Goal: Contribute content: Add original content to the website for others to see

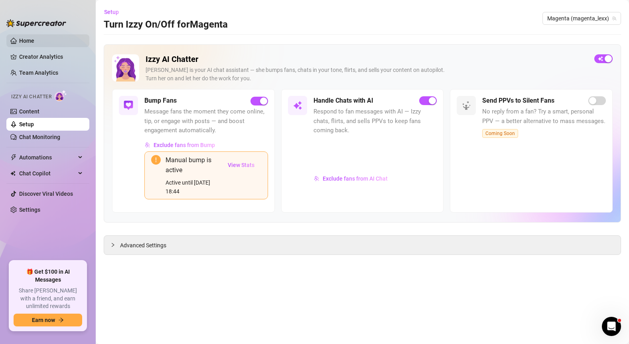
click at [34, 42] on link "Home" at bounding box center [26, 41] width 15 height 6
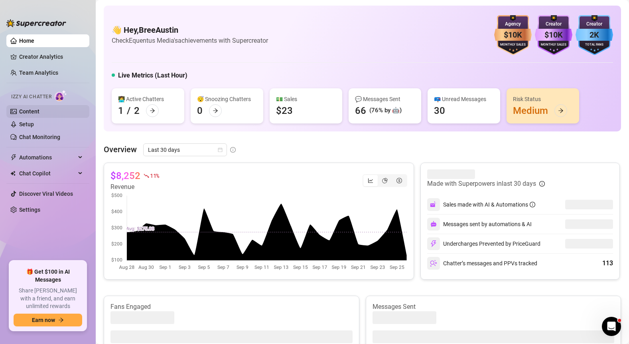
click at [36, 109] on link "Content" at bounding box center [29, 111] width 20 height 6
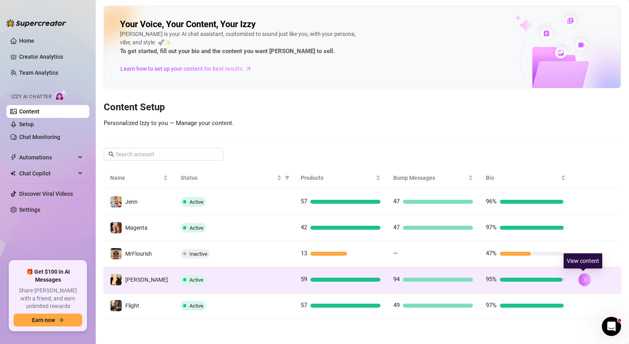
click at [583, 281] on icon "right" at bounding box center [585, 280] width 6 height 6
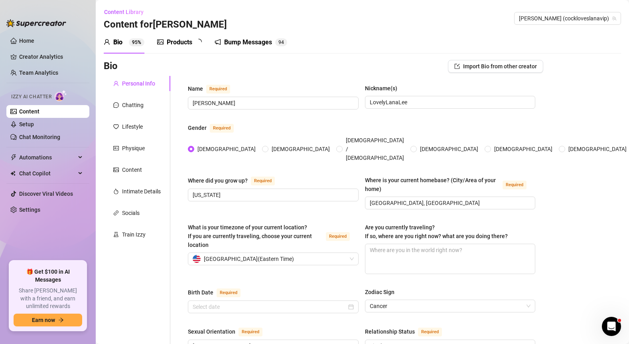
radio input "true"
type input "[DATE]"
click at [185, 43] on div "Products" at bounding box center [180, 43] width 26 height 10
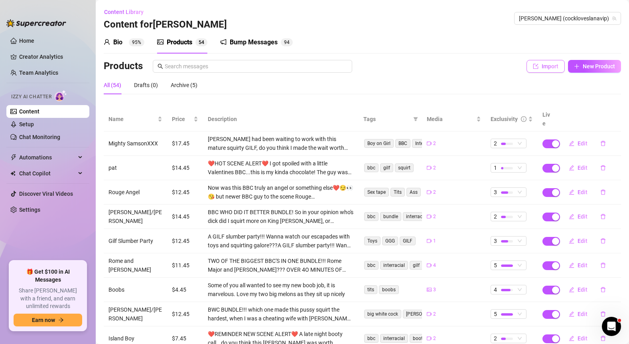
click at [550, 67] on span "Import" at bounding box center [550, 66] width 17 height 6
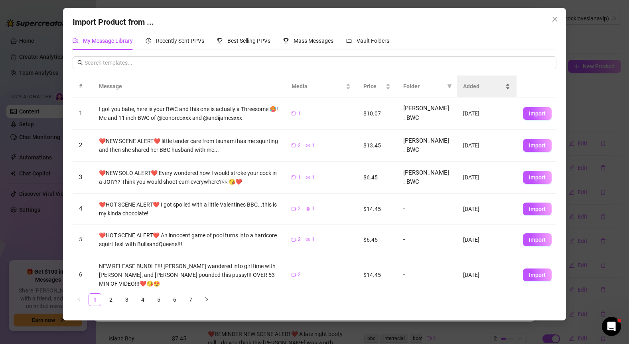
click at [473, 85] on span "Added" at bounding box center [483, 86] width 41 height 9
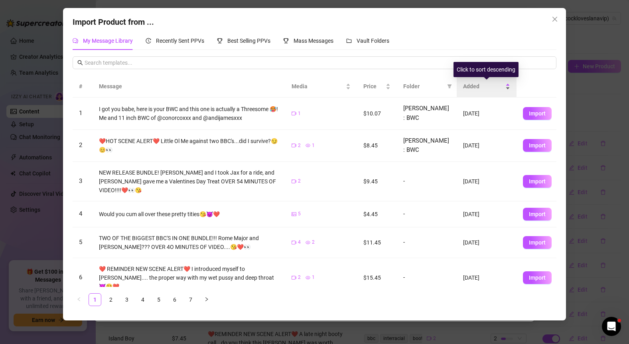
click at [473, 85] on span "Added" at bounding box center [483, 86] width 41 height 9
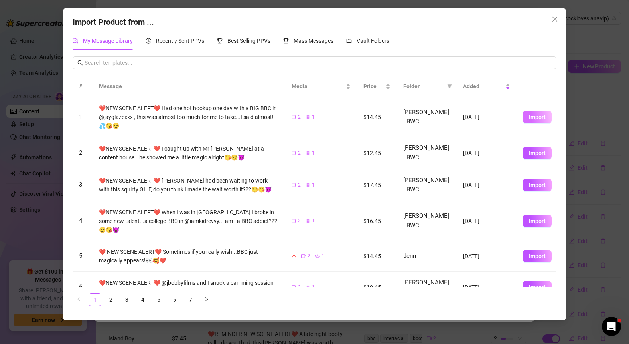
click at [531, 120] on span "Import" at bounding box center [537, 117] width 17 height 6
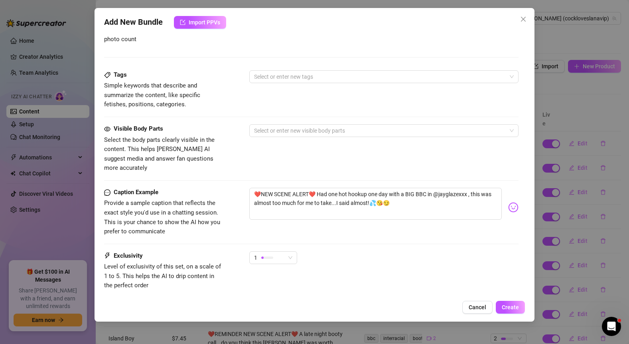
scroll to position [375, 0]
drag, startPoint x: 393, startPoint y: 193, endPoint x: 314, endPoint y: 182, distance: 80.1
click at [314, 186] on textarea "❤️NEW SCENE ALERT❤️ Had one hot hookup one day with a BIG BBC in @jayglazexxx ,…" at bounding box center [375, 202] width 253 height 32
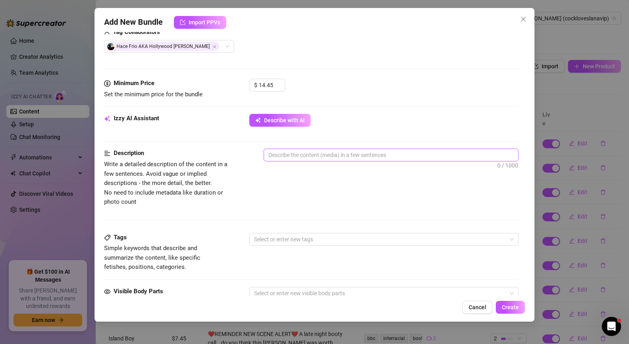
scroll to position [211, 0]
click at [288, 156] on textarea at bounding box center [391, 154] width 255 height 12
paste textarea "Had one hot hookup one day with a BIG BBC in @jayglazexxx , this was almost too…"
type textarea "Had one hot hookup one day with a BIG BBC in @jayglazexxx , this was almost too…"
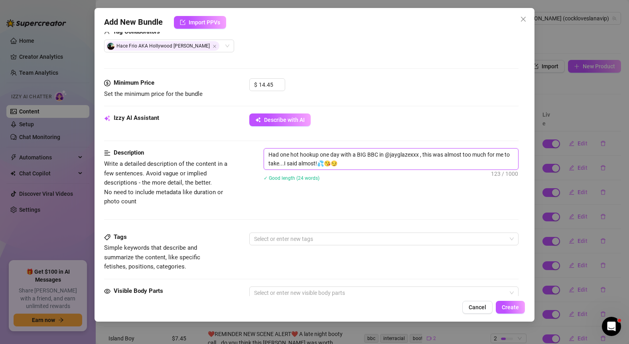
scroll to position [0, 0]
click at [313, 239] on div at bounding box center [380, 238] width 258 height 11
type textarea "Had one hot hookup one day with a BIG BBC in @jayglazexxx , this was almost too…"
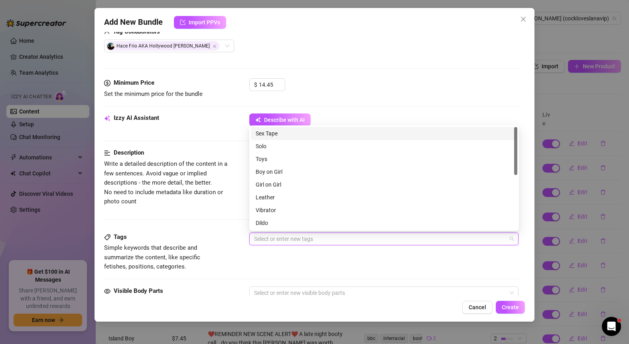
click at [286, 134] on div "Sex Tape" at bounding box center [384, 133] width 257 height 9
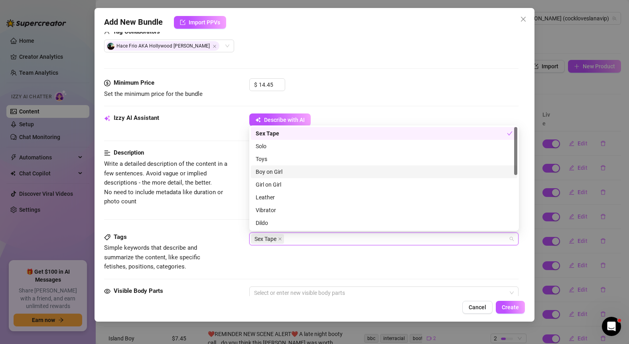
click at [286, 172] on div "Boy on Girl" at bounding box center [384, 171] width 257 height 9
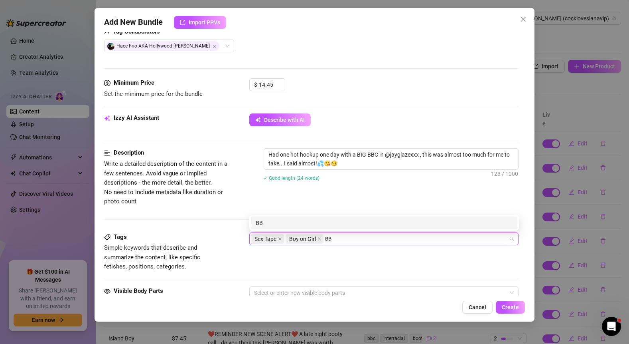
type input "BBC"
type input "Interracial"
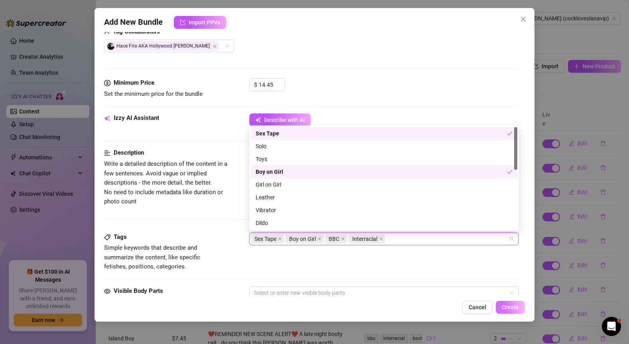
click at [514, 306] on span "Create" at bounding box center [510, 307] width 17 height 6
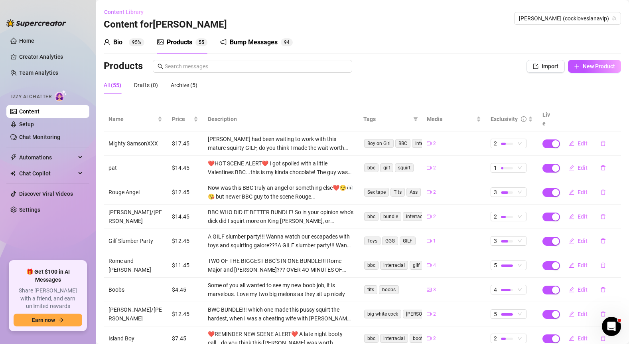
click at [120, 12] on span "Content Library" at bounding box center [124, 12] width 40 height 6
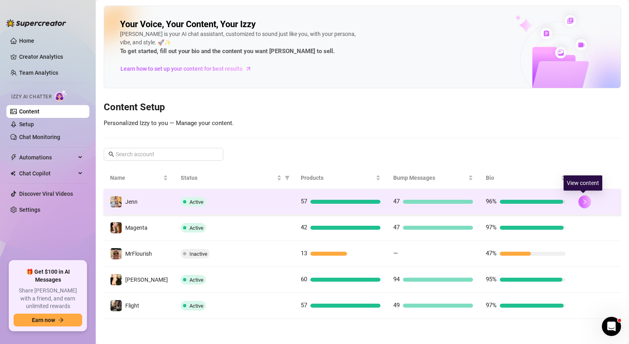
click at [584, 204] on button "button" at bounding box center [585, 201] width 13 height 13
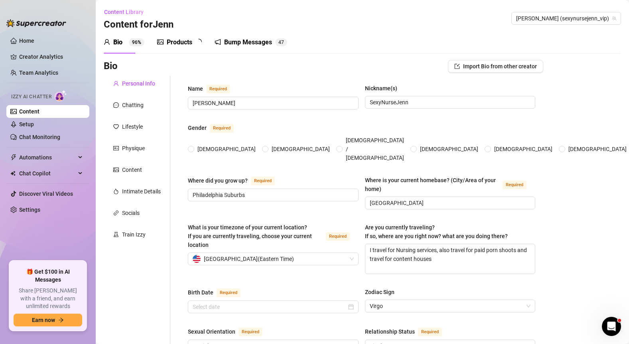
radio input "true"
type input "[DATE]"
click at [178, 43] on div "Products" at bounding box center [180, 43] width 26 height 10
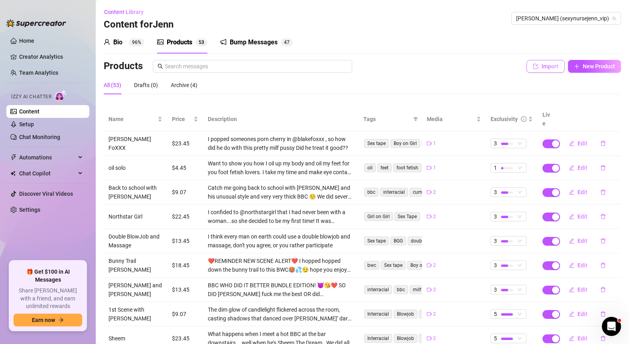
click at [552, 68] on span "Import" at bounding box center [550, 66] width 17 height 6
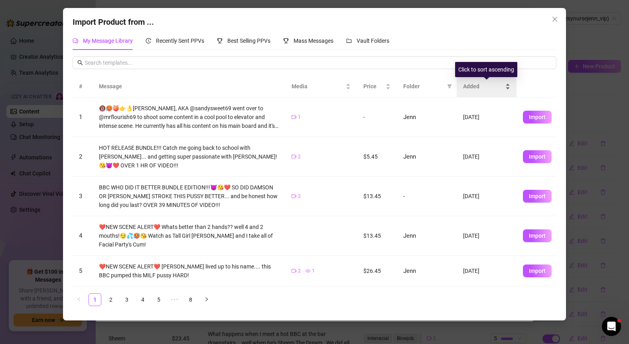
click at [478, 86] on span "Added" at bounding box center [483, 86] width 41 height 9
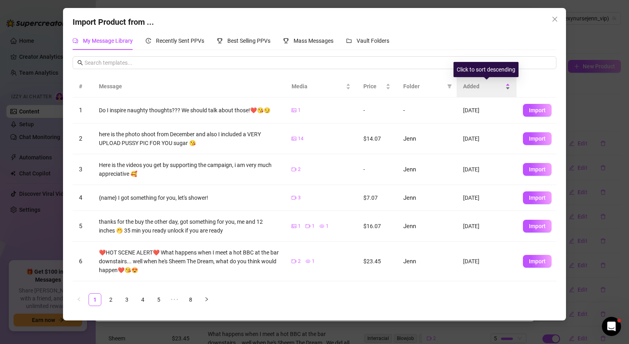
click at [474, 86] on span "Added" at bounding box center [483, 86] width 41 height 9
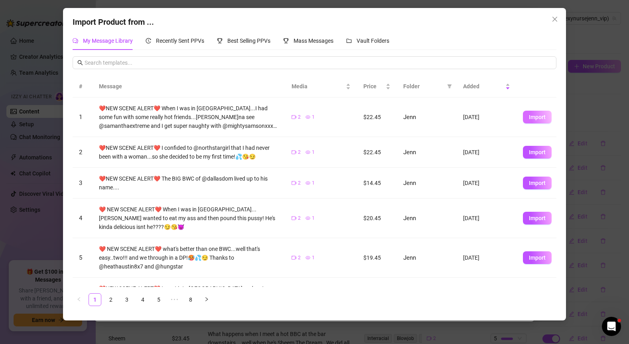
click at [533, 116] on span "Import" at bounding box center [537, 117] width 17 height 6
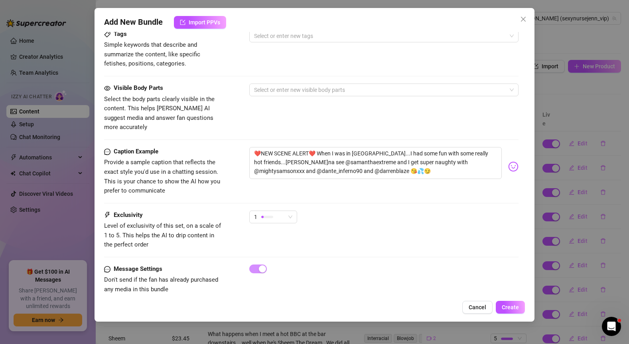
scroll to position [425, 0]
drag, startPoint x: 315, startPoint y: 141, endPoint x: 346, endPoint y: 159, distance: 35.9
click at [346, 159] on textarea "❤️NEW SCENE ALERT❤️ When I was in [GEOGRAPHIC_DATA]...I had some fun with some …" at bounding box center [375, 162] width 253 height 32
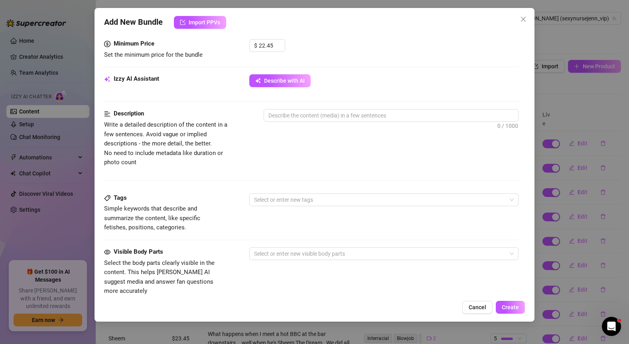
scroll to position [227, 0]
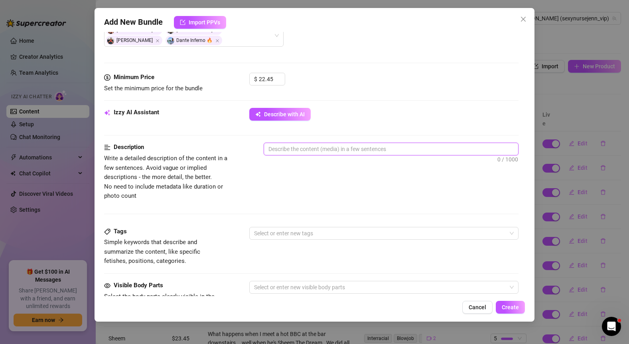
click at [294, 149] on textarea at bounding box center [391, 149] width 255 height 12
paste textarea "When I was in [GEOGRAPHIC_DATA]...I had some fun with some really hot friends..…"
type textarea "When I was in [GEOGRAPHIC_DATA]...I had some fun with some really hot friends..…"
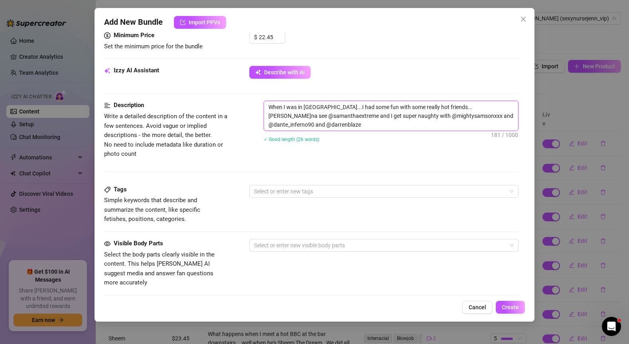
scroll to position [281, 0]
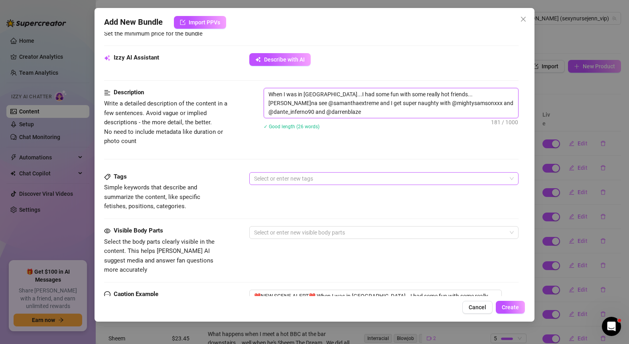
click at [293, 180] on div at bounding box center [380, 178] width 258 height 11
type textarea "When I was in [GEOGRAPHIC_DATA]...I had some fun with some really hot friends..…"
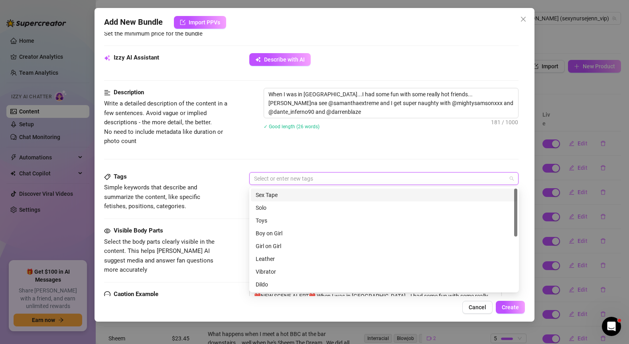
click at [288, 193] on div "Sex Tape" at bounding box center [384, 194] width 257 height 9
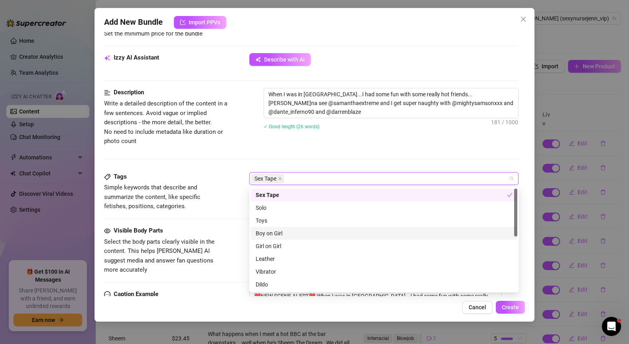
click at [283, 233] on div "Boy on Girl" at bounding box center [384, 233] width 257 height 9
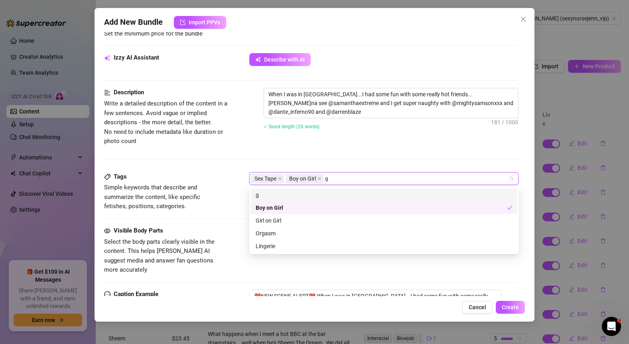
scroll to position [0, 0]
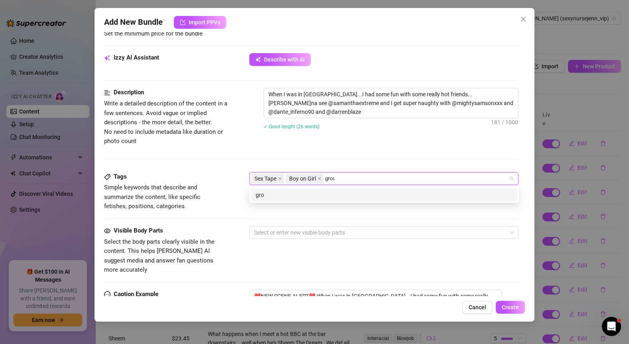
type input "group"
click at [288, 197] on div "group" at bounding box center [384, 194] width 257 height 9
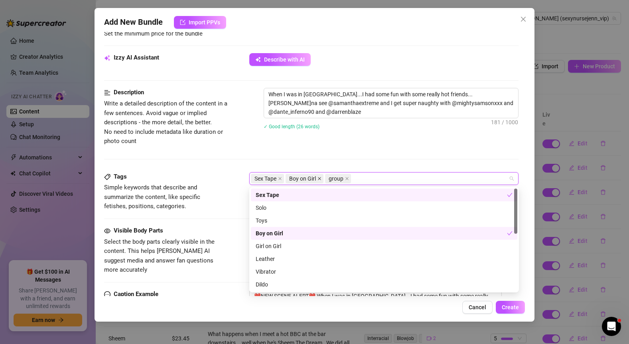
click at [320, 176] on span at bounding box center [320, 178] width 4 height 9
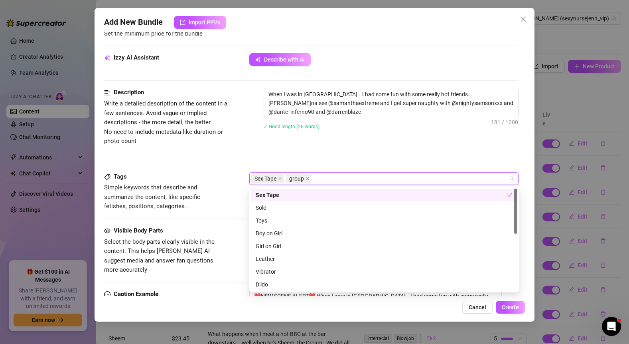
click at [375, 148] on div "Description Write a detailed description of the content in a few sentences. Avo…" at bounding box center [311, 130] width 415 height 84
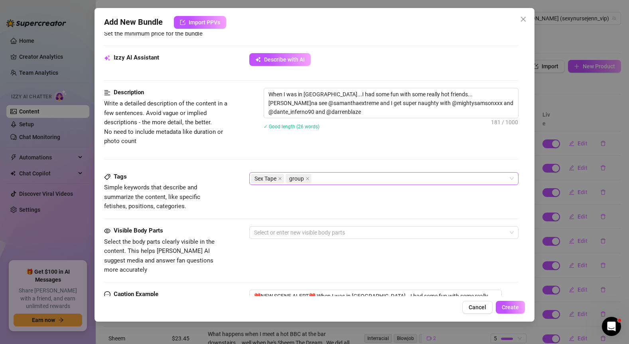
click at [348, 182] on div "Sex Tape group" at bounding box center [380, 178] width 258 height 11
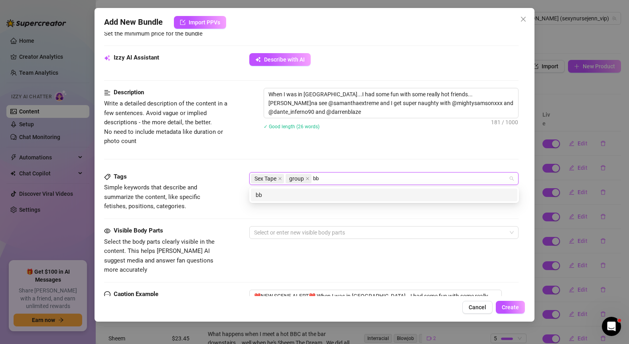
type input "bbc"
click at [315, 196] on div "bbc" at bounding box center [384, 194] width 257 height 9
type input "interracial"
click at [293, 196] on div "interracial" at bounding box center [384, 194] width 257 height 9
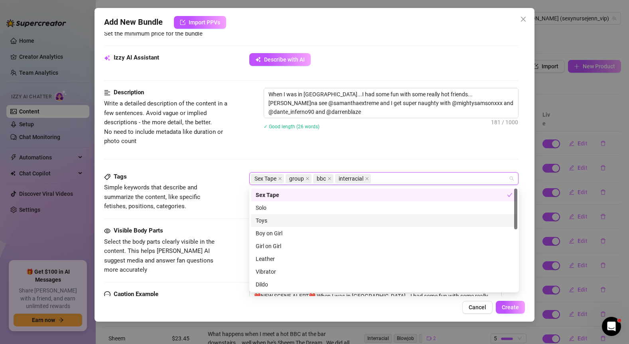
click at [222, 156] on div "Description Write a detailed description of the content in a few sentences. Avo…" at bounding box center [311, 130] width 415 height 84
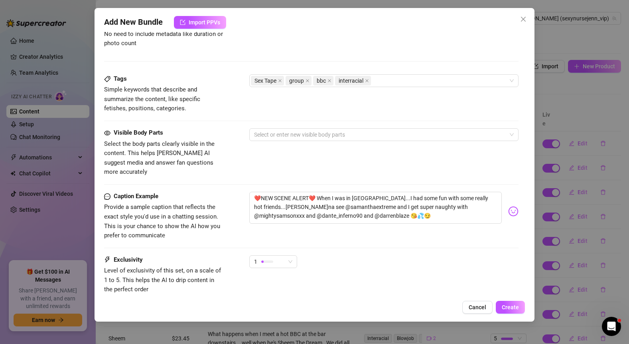
scroll to position [428, 0]
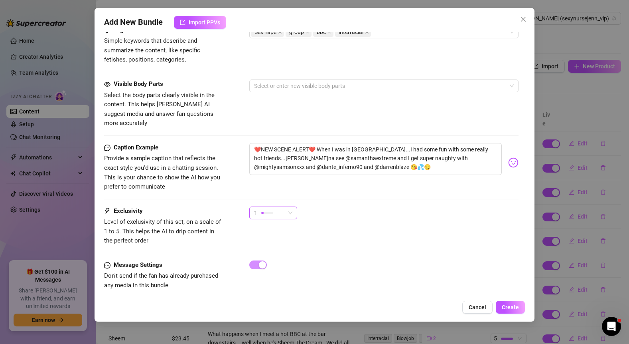
click at [291, 207] on span "1" at bounding box center [273, 213] width 38 height 12
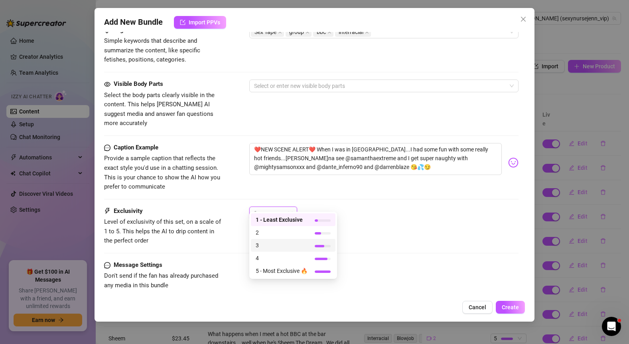
click at [271, 247] on span "3" at bounding box center [282, 245] width 52 height 9
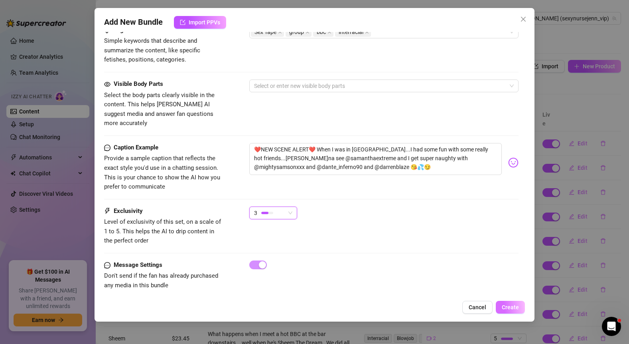
click at [508, 305] on span "Create" at bounding box center [510, 307] width 17 height 6
